Goal: Find specific page/section: Find specific page/section

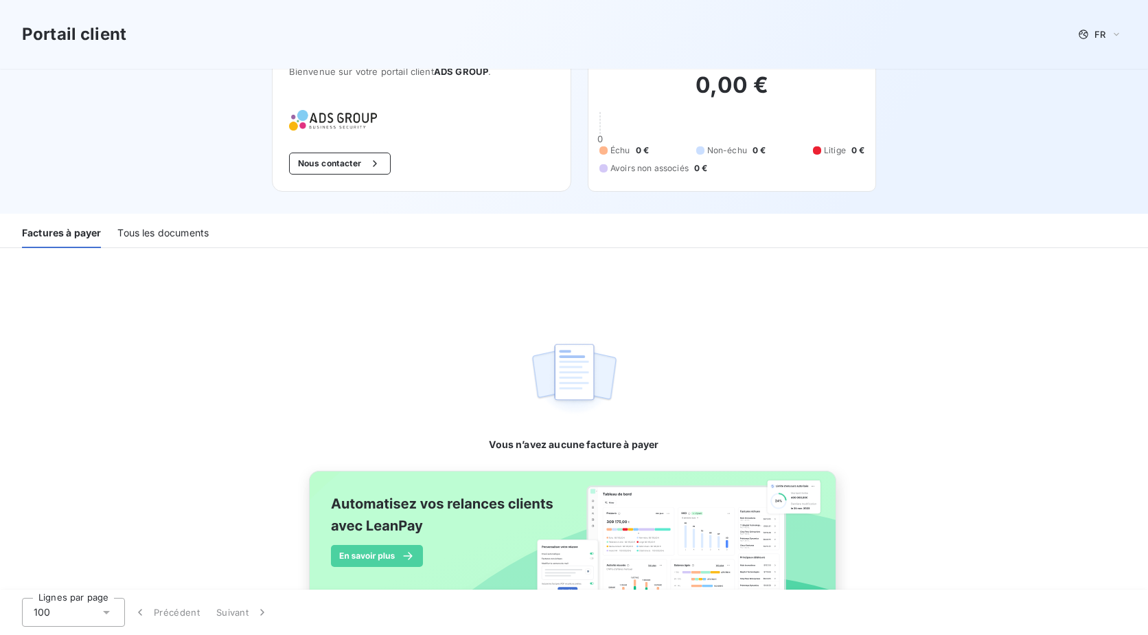
scroll to position [80, 0]
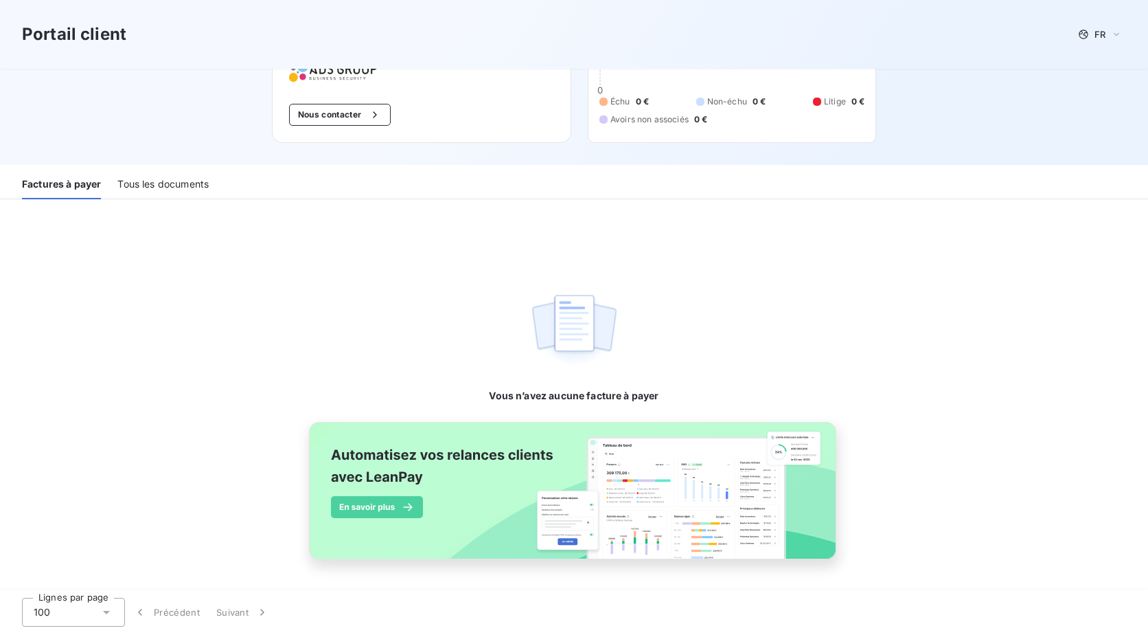
click at [169, 182] on div "Tous les documents" at bounding box center [162, 184] width 91 height 29
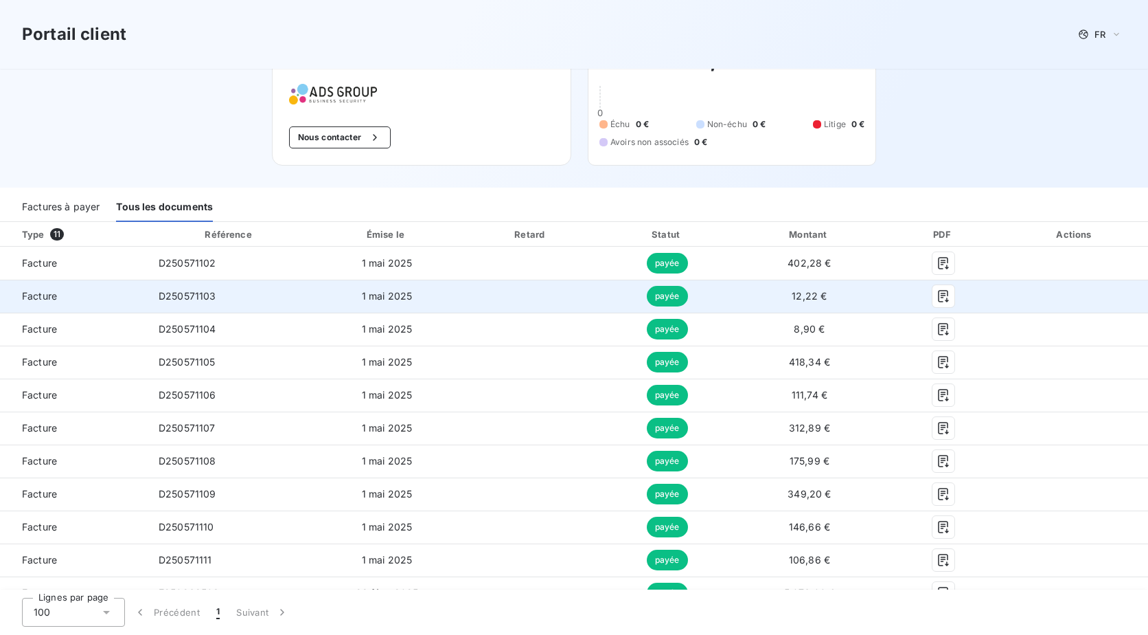
scroll to position [0, 0]
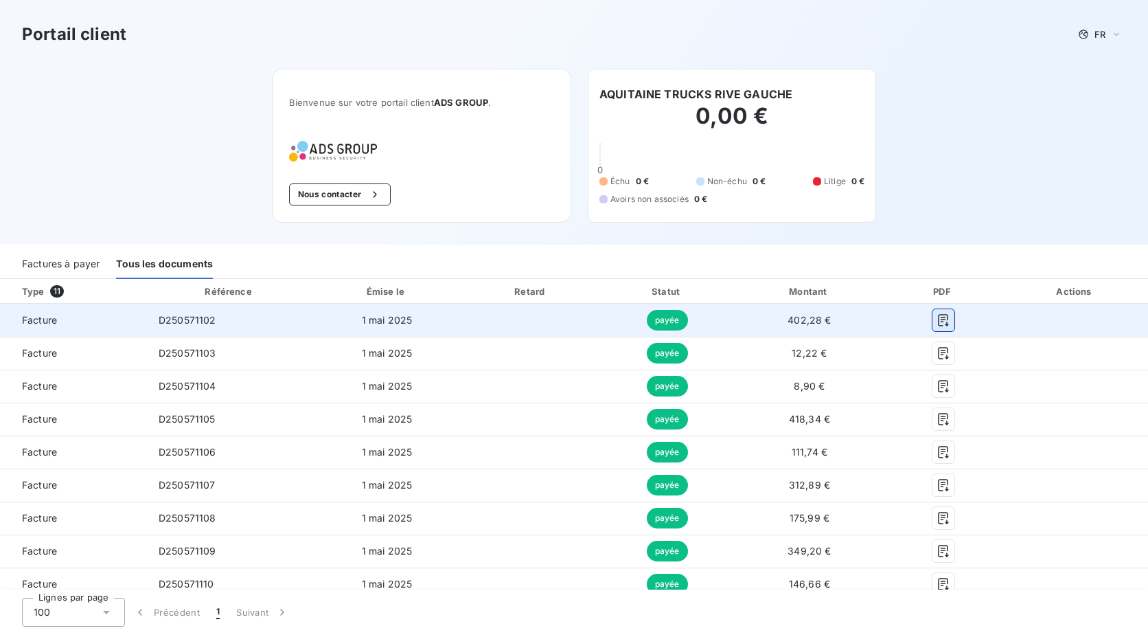
click at [937, 319] on icon "button" at bounding box center [944, 320] width 14 height 14
click at [943, 321] on button "button" at bounding box center [944, 320] width 22 height 22
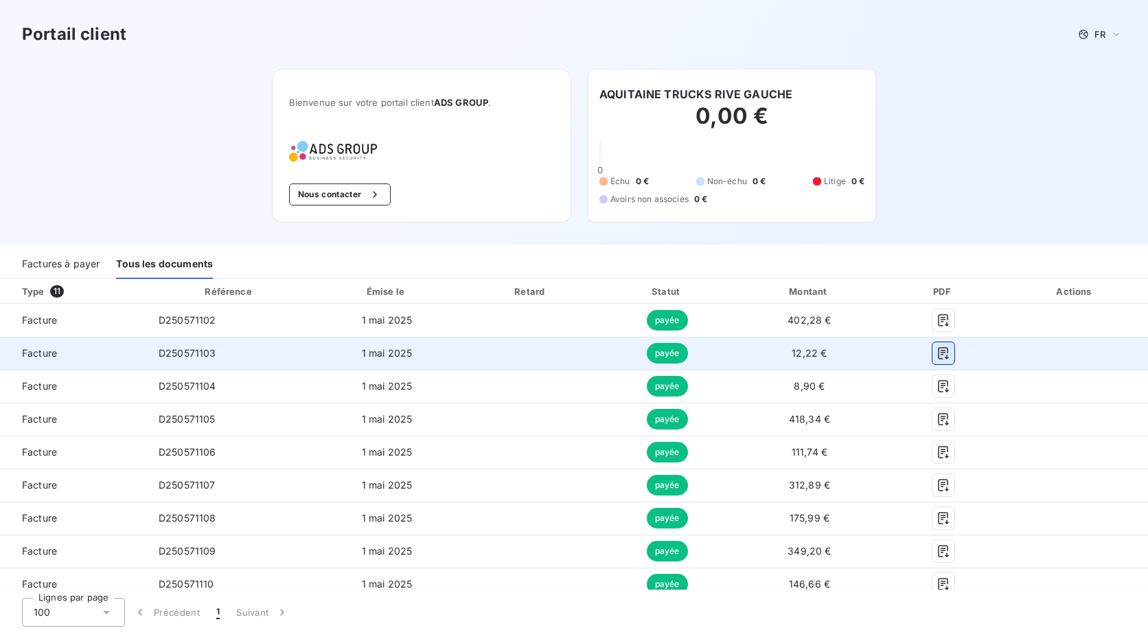
click at [937, 358] on icon "button" at bounding box center [944, 353] width 14 height 14
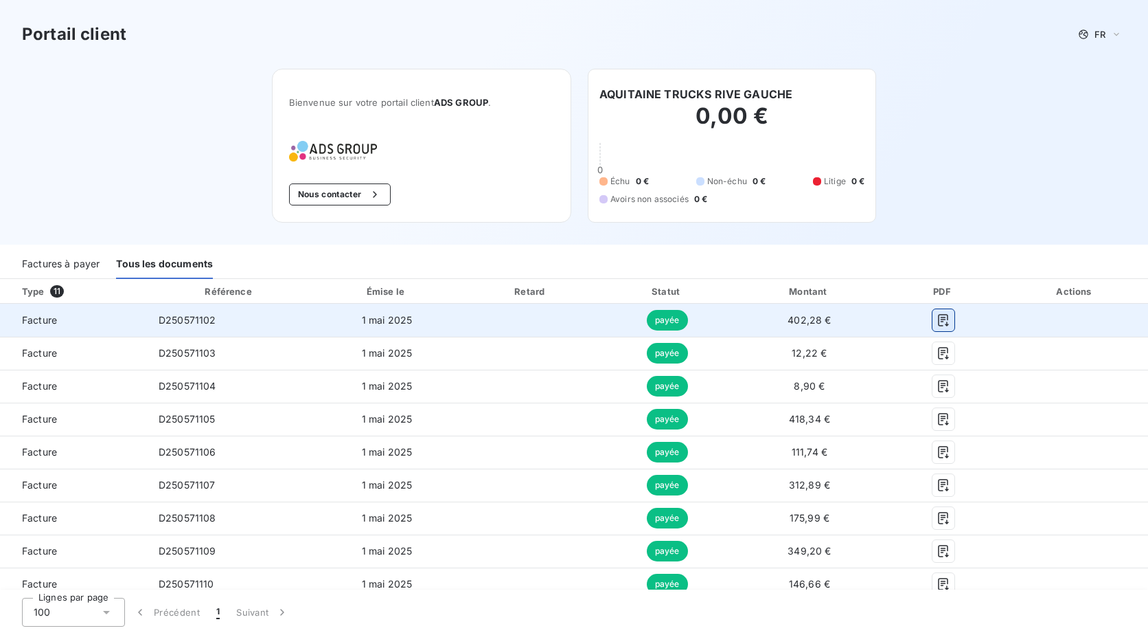
click at [941, 321] on icon "button" at bounding box center [944, 320] width 14 height 14
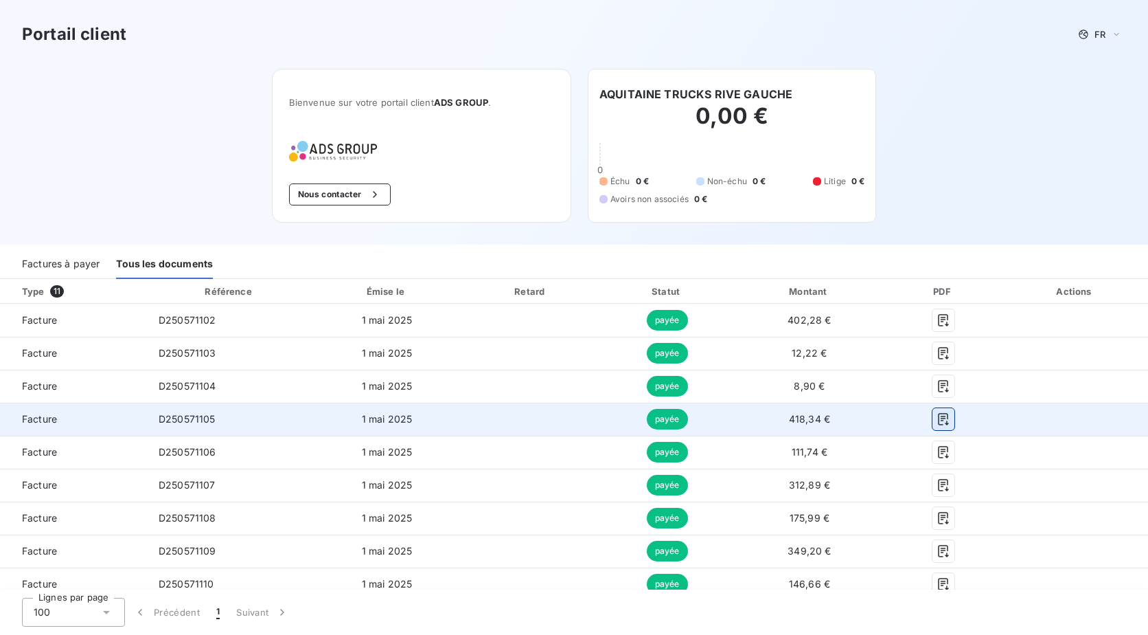
click at [937, 425] on icon "button" at bounding box center [944, 419] width 14 height 14
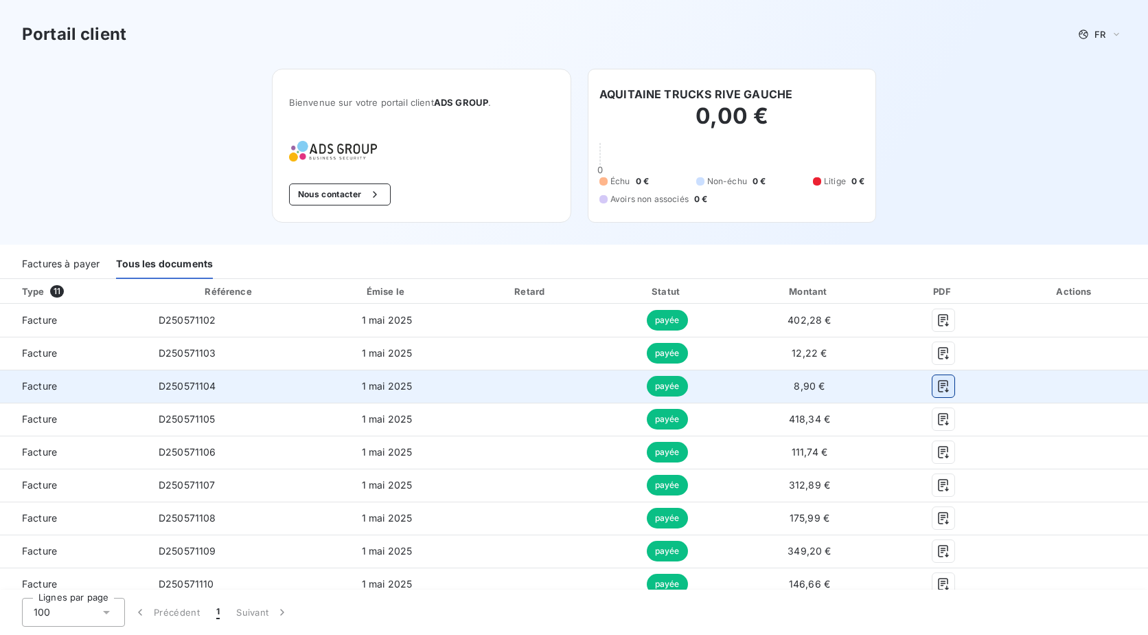
click at [940, 382] on icon "button" at bounding box center [944, 386] width 14 height 14
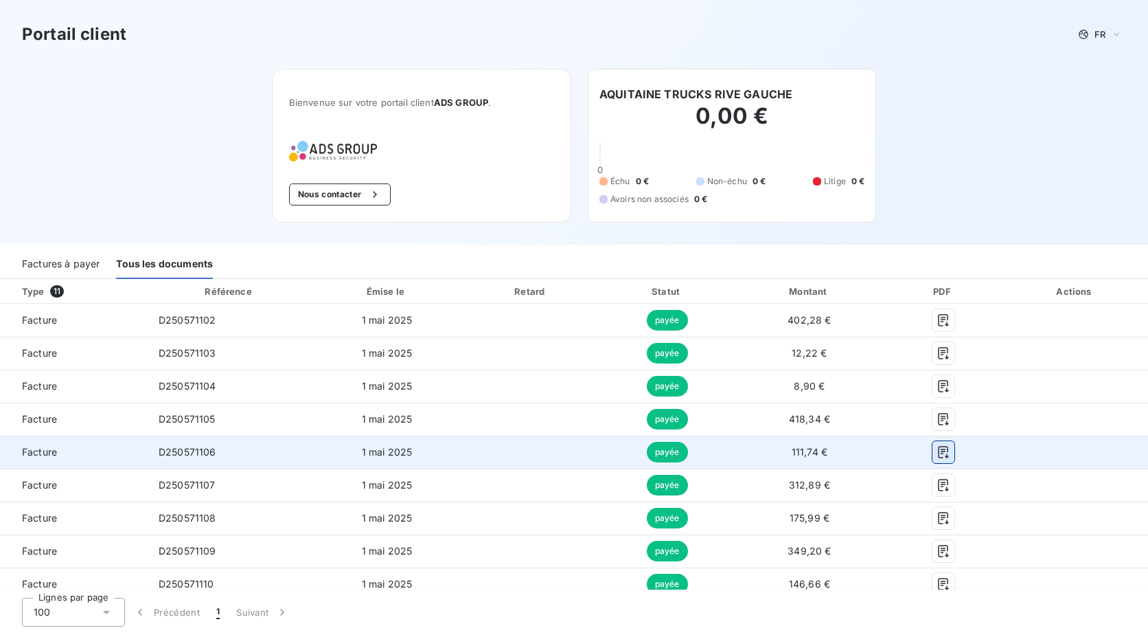
click at [937, 450] on icon "button" at bounding box center [944, 452] width 14 height 14
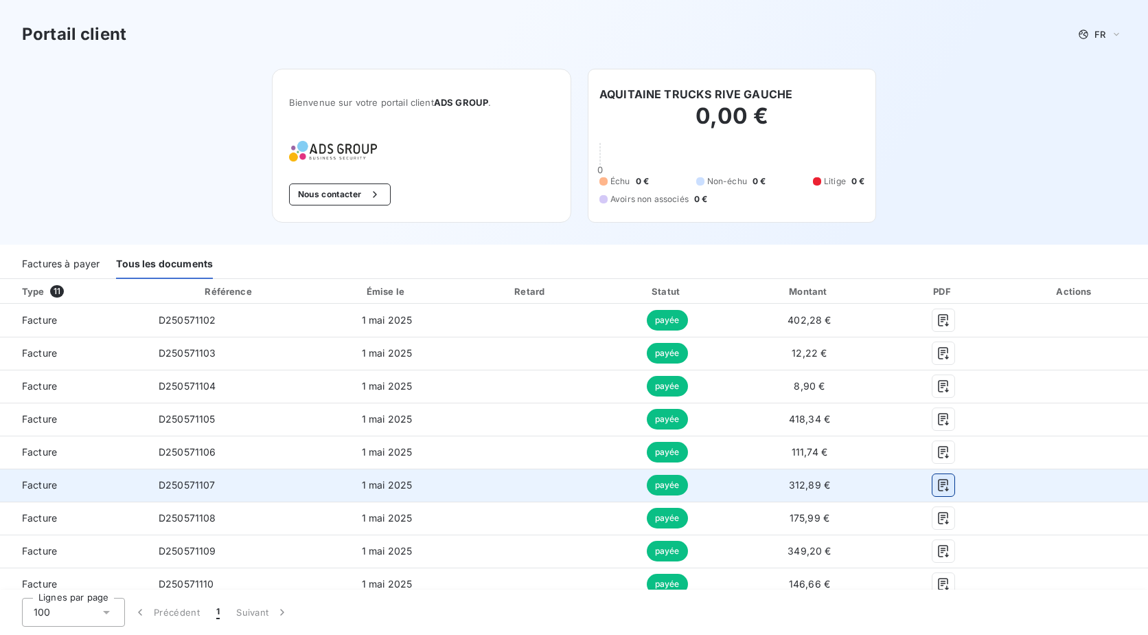
click at [943, 483] on button "button" at bounding box center [944, 485] width 22 height 22
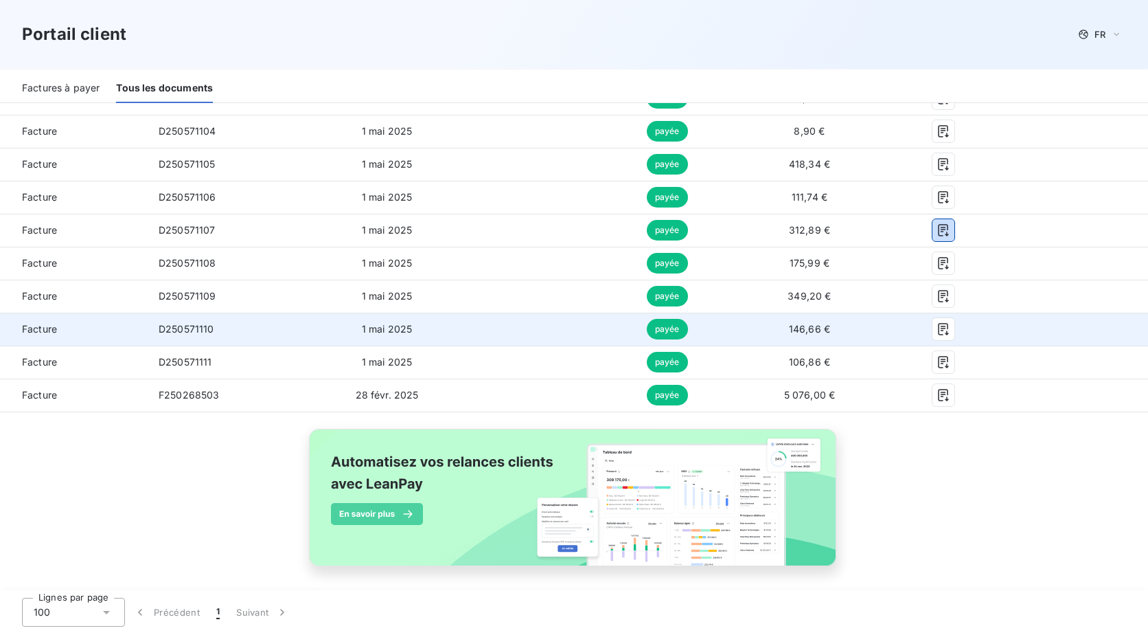
scroll to position [262, 0]
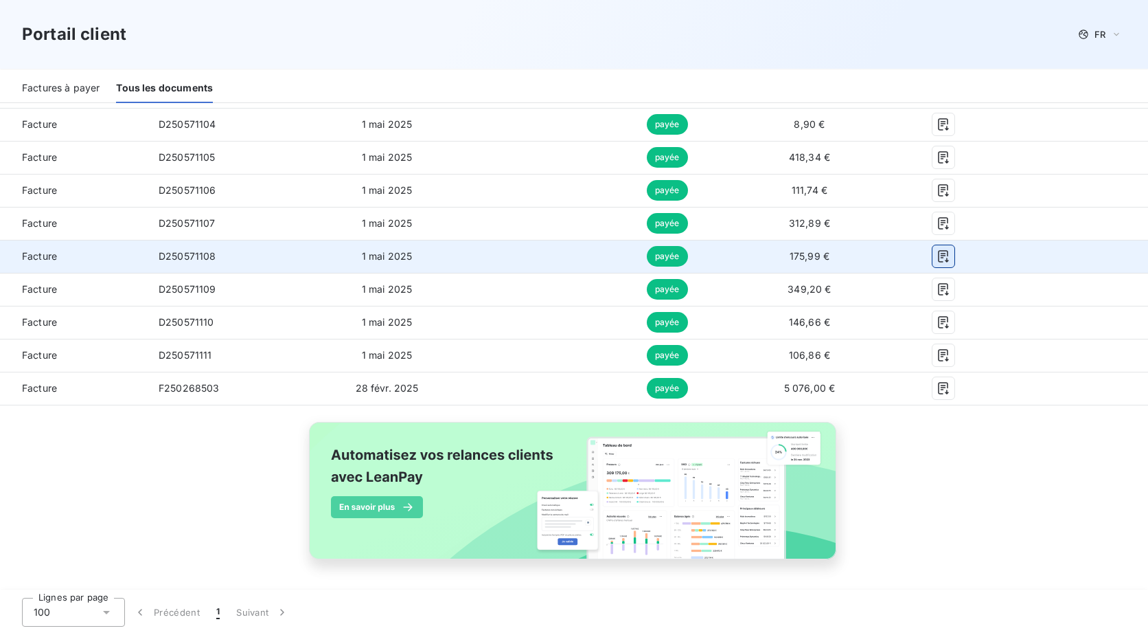
click at [937, 258] on icon "button" at bounding box center [944, 256] width 14 height 14
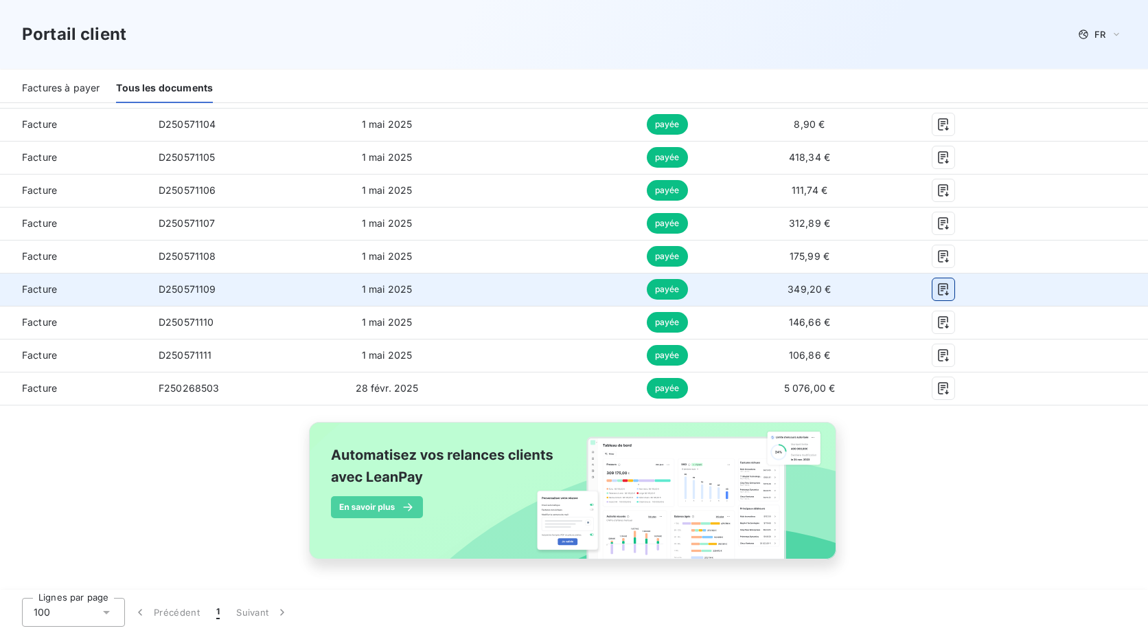
click at [943, 290] on button "button" at bounding box center [944, 289] width 22 height 22
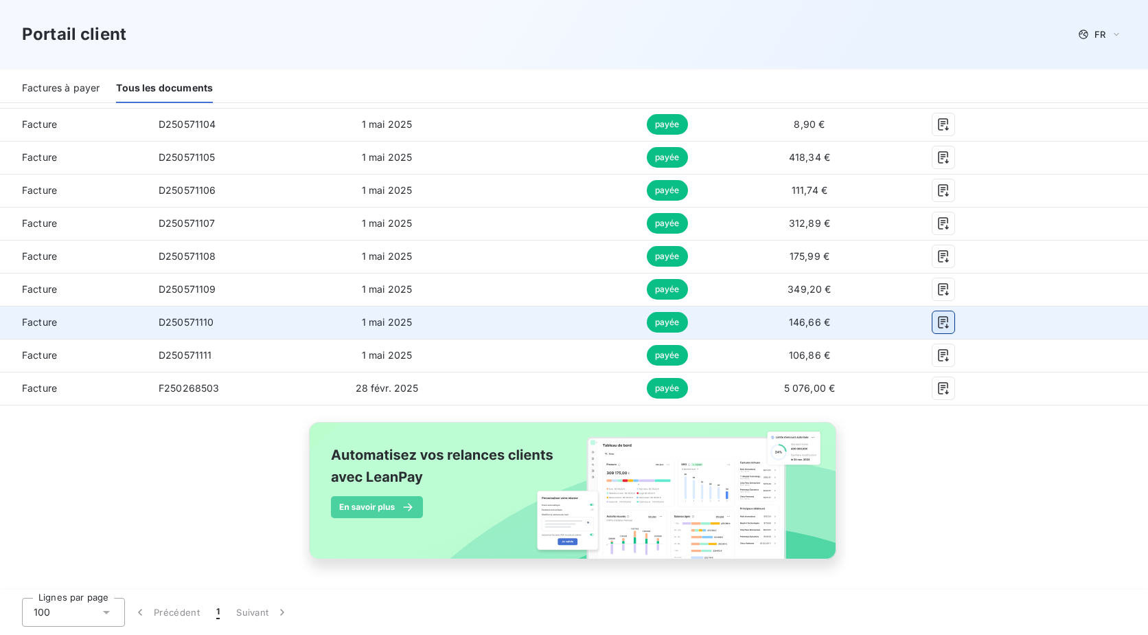
click at [937, 325] on icon "button" at bounding box center [944, 322] width 14 height 14
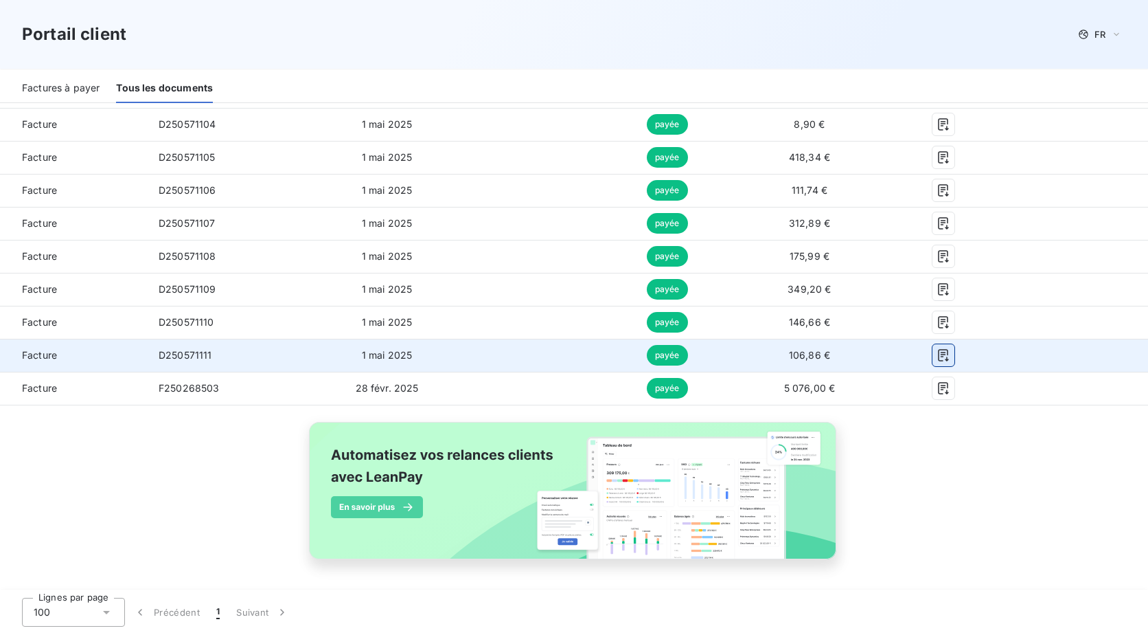
click at [937, 354] on icon "button" at bounding box center [944, 355] width 14 height 14
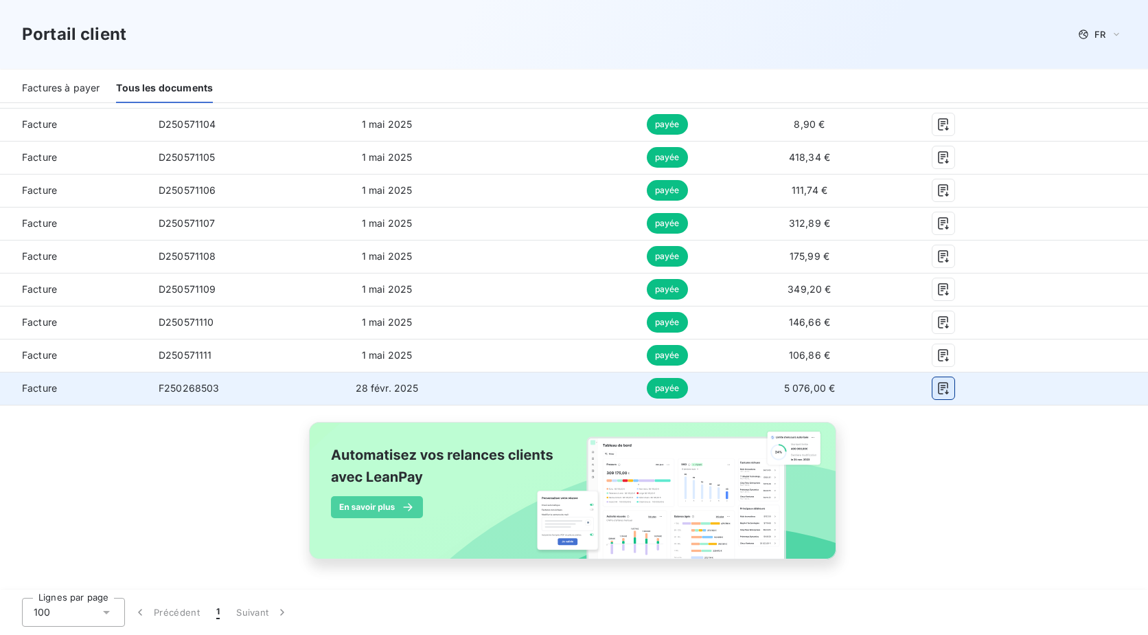
click at [944, 391] on button "button" at bounding box center [944, 388] width 22 height 22
